Goal: Navigation & Orientation: Understand site structure

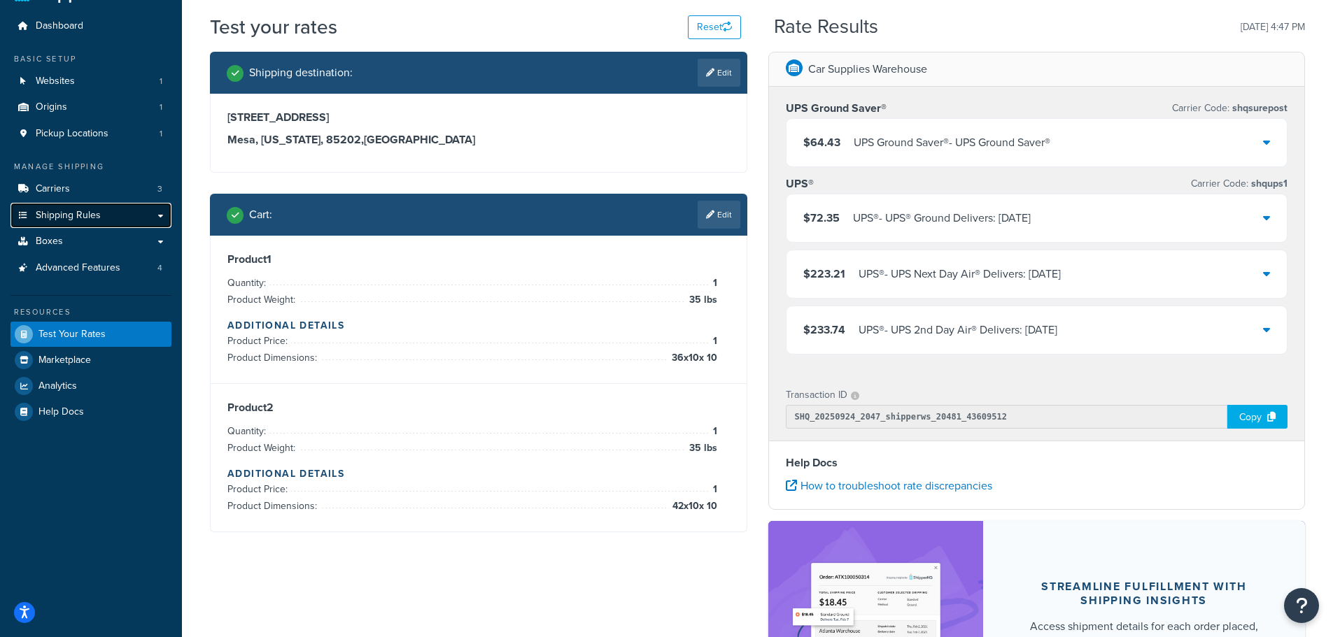
click at [75, 216] on span "Shipping Rules" at bounding box center [68, 216] width 65 height 12
click at [159, 239] on link "Boxes" at bounding box center [90, 242] width 161 height 26
click at [94, 243] on link "Boxes" at bounding box center [90, 242] width 161 height 26
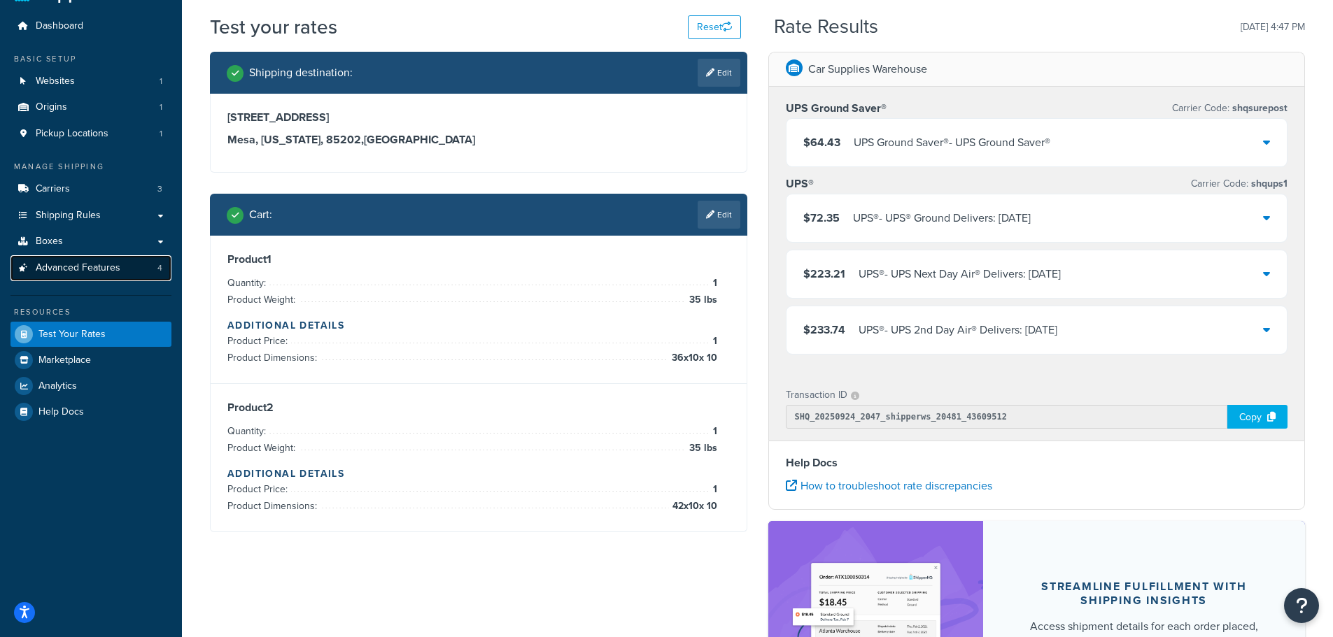
click at [88, 271] on span "Advanced Features" at bounding box center [78, 268] width 85 height 12
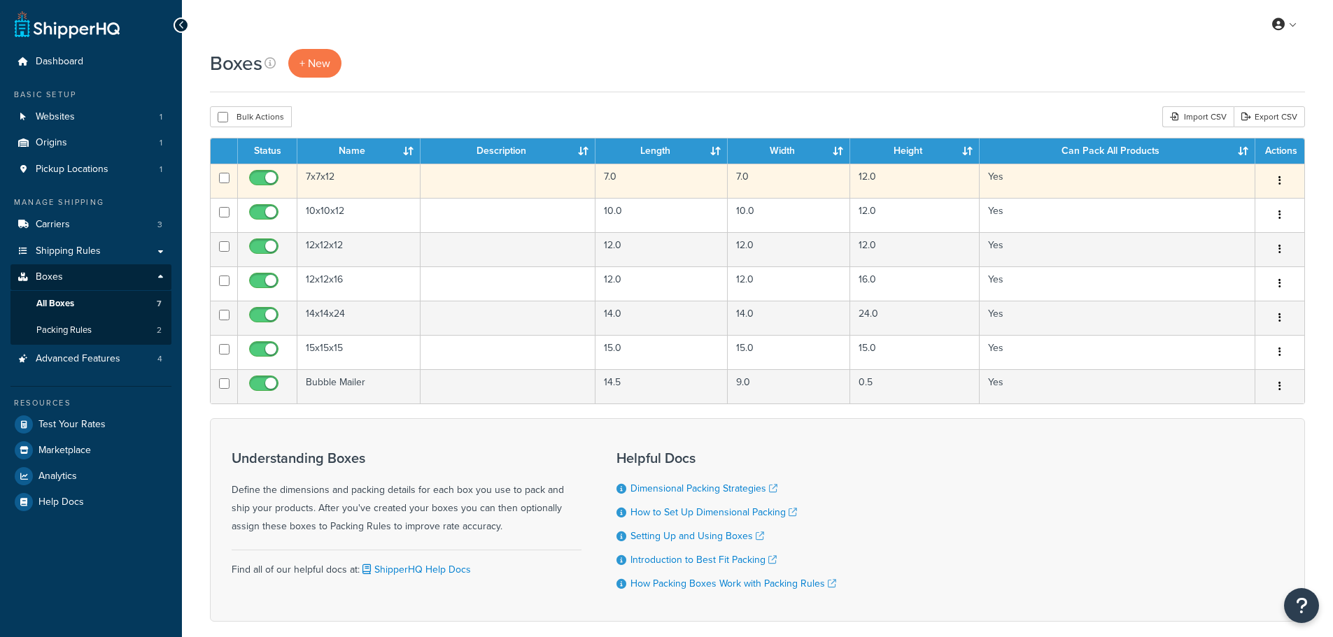
click at [1280, 176] on icon "button" at bounding box center [1279, 181] width 3 height 10
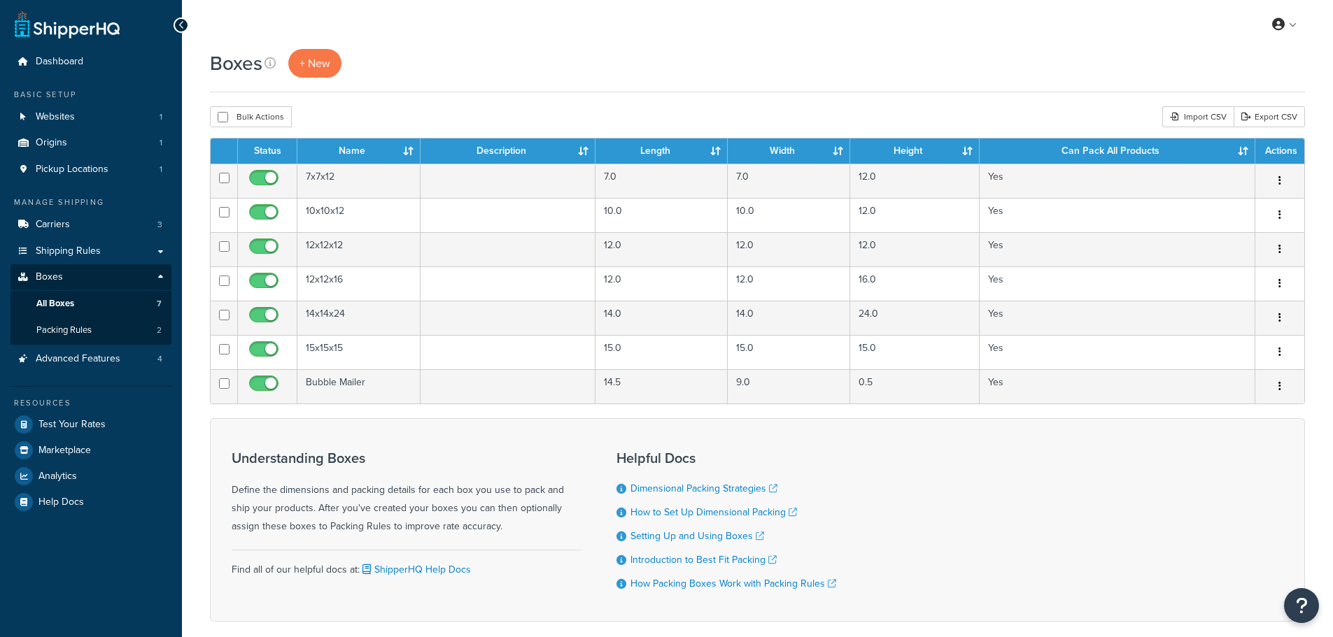
click at [879, 107] on div "Bulk Actions Duplicate Delete Import CSV Export CSV" at bounding box center [757, 116] width 1095 height 21
click at [66, 250] on span "Shipping Rules" at bounding box center [68, 252] width 65 height 12
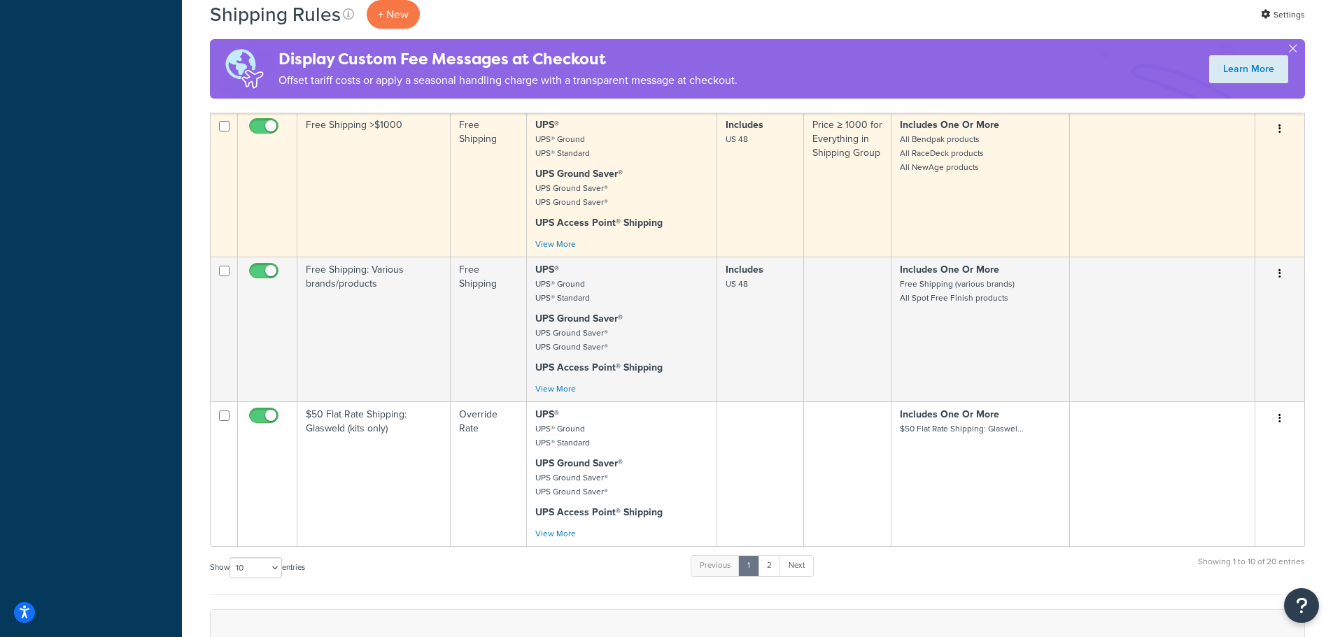
scroll to position [1050, 0]
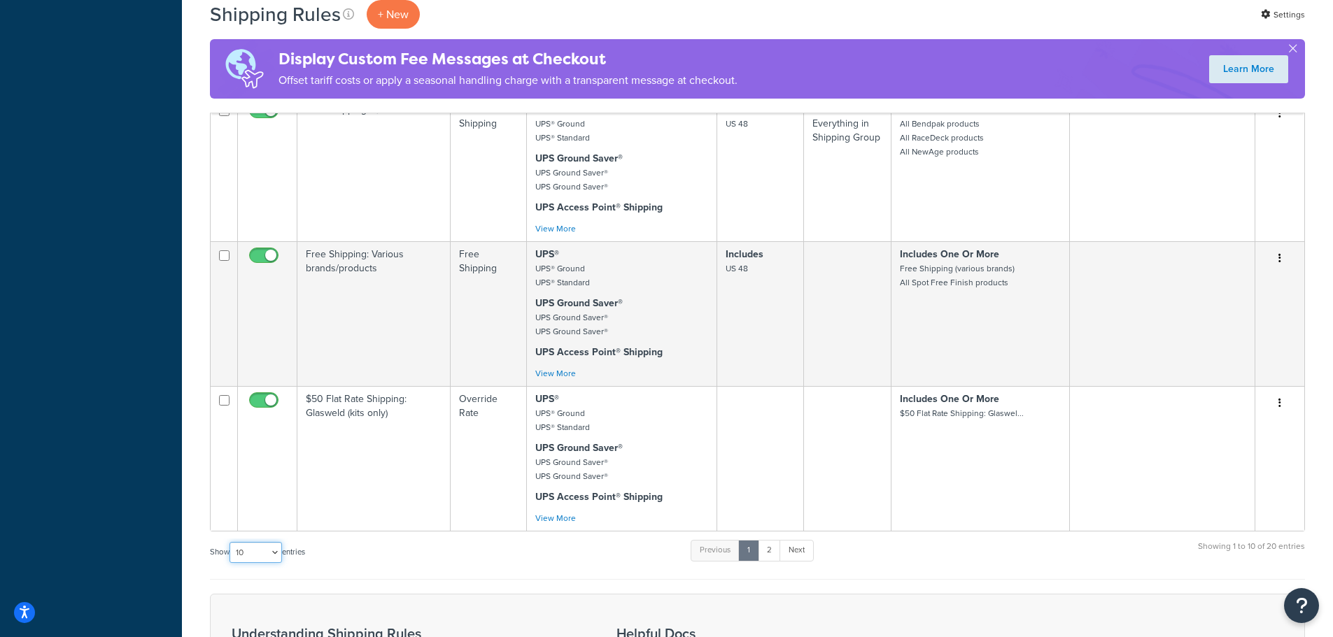
click at [261, 544] on select "10 15 25 50 100 1000" at bounding box center [255, 552] width 52 height 21
select select "50"
click at [231, 542] on select "10 15 25 50 100 1000" at bounding box center [255, 552] width 52 height 21
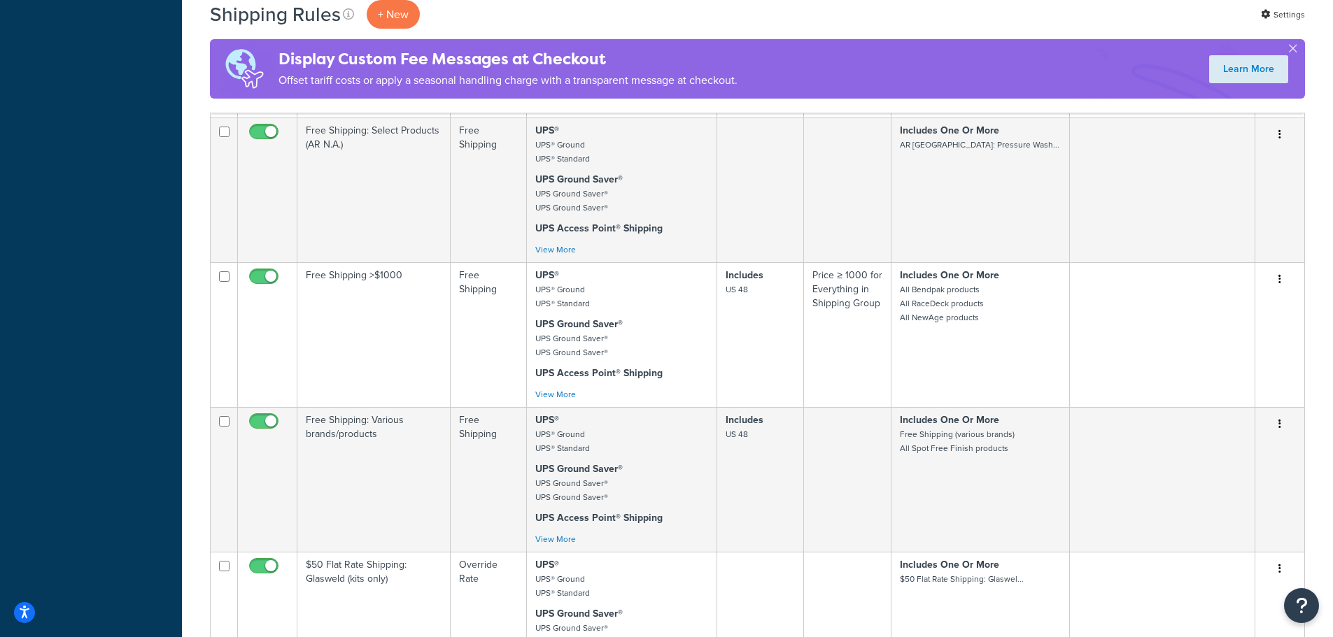
scroll to position [560, 0]
